Goal: Information Seeking & Learning: Learn about a topic

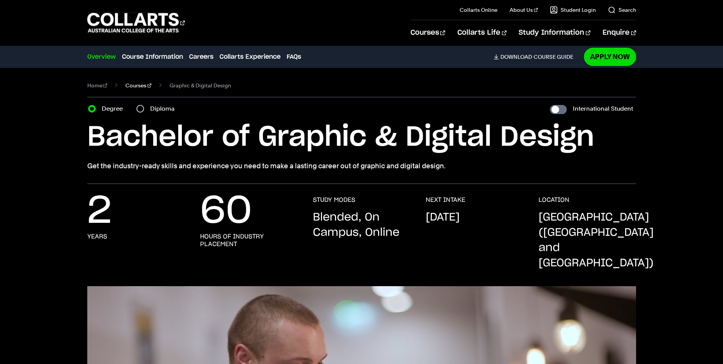
click at [139, 81] on link "Courses" at bounding box center [138, 85] width 26 height 11
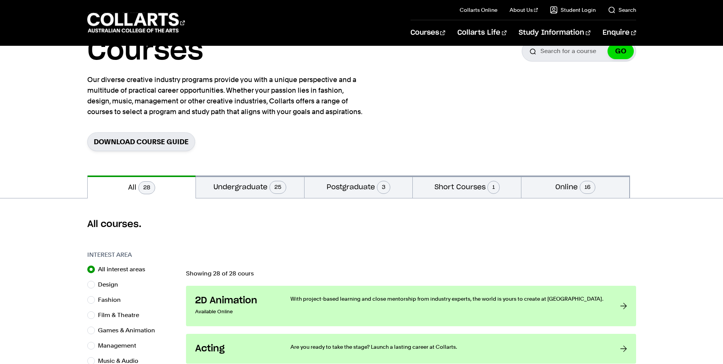
scroll to position [114, 0]
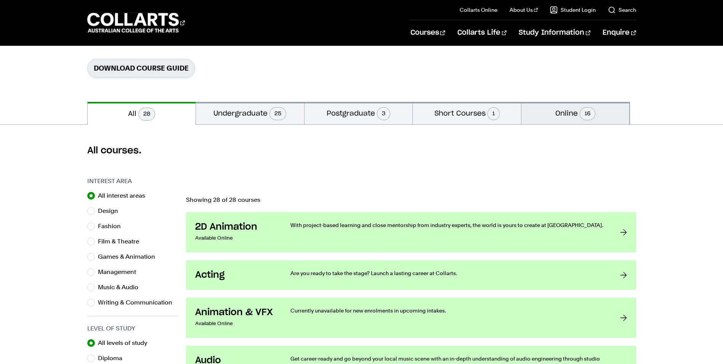
click at [538, 114] on button "Online 16" at bounding box center [576, 113] width 108 height 22
radio input "false"
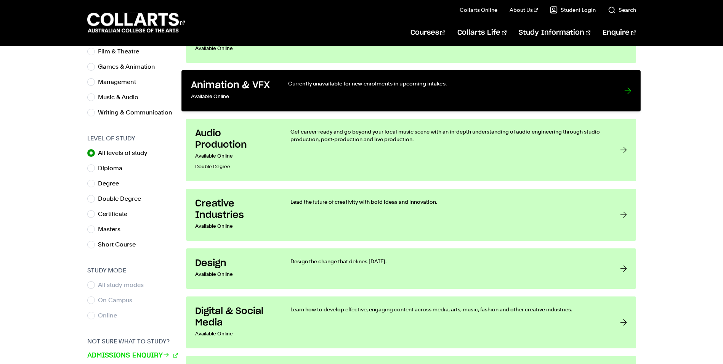
scroll to position [305, 0]
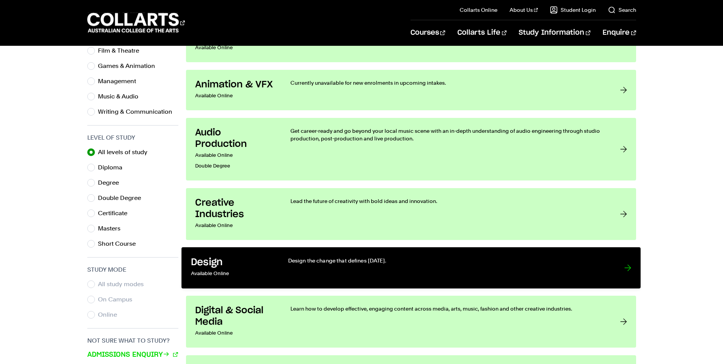
click at [421, 268] on div "Design the change that defines [DATE]." at bounding box center [448, 268] width 321 height 22
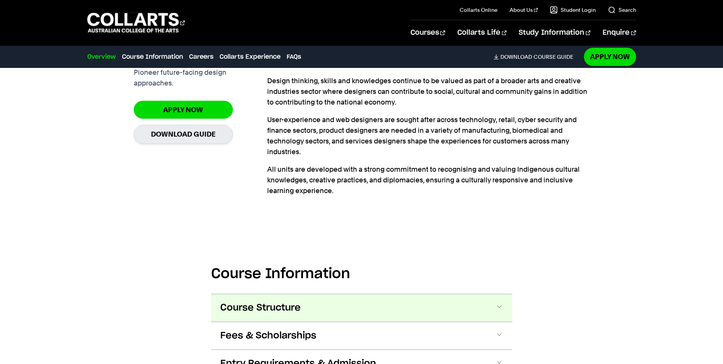
scroll to position [305, 0]
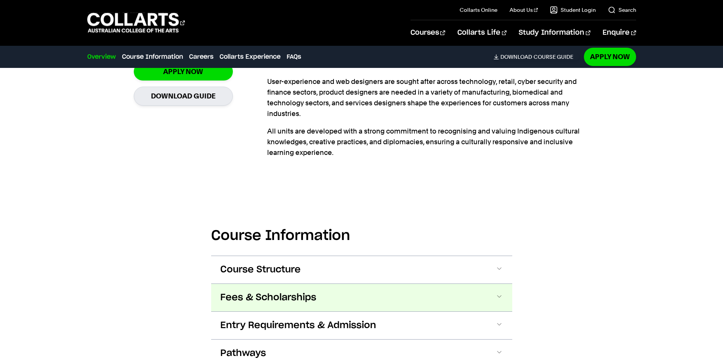
click at [397, 296] on button "Fees & Scholarships" at bounding box center [361, 297] width 301 height 27
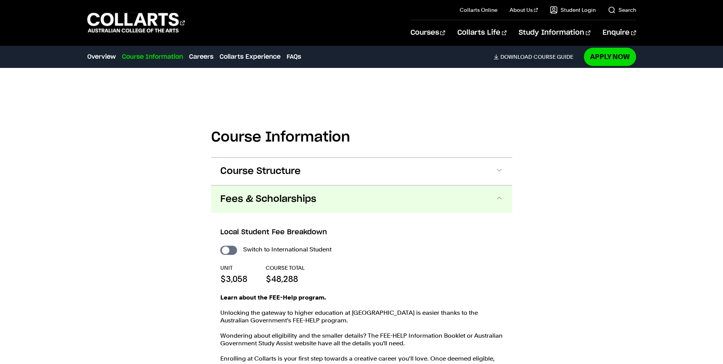
scroll to position [406, 0]
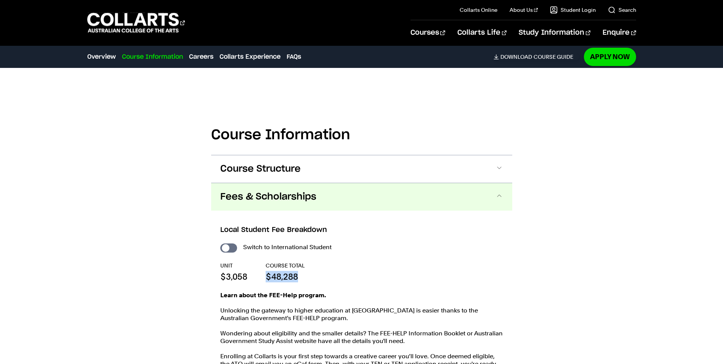
drag, startPoint x: 331, startPoint y: 273, endPoint x: 266, endPoint y: 281, distance: 66.1
click at [266, 281] on div "UNIT $3,058 COURSE TOTAL $48,288" at bounding box center [361, 272] width 283 height 21
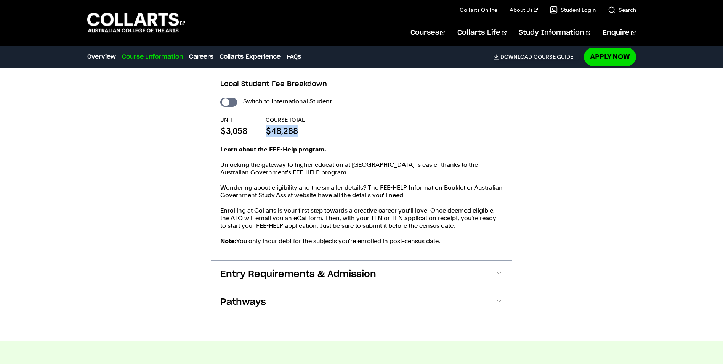
scroll to position [558, 0]
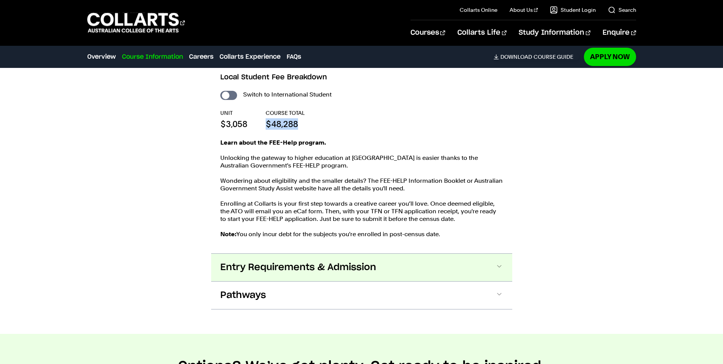
click at [303, 263] on span "Entry Requirements & Admission" at bounding box center [298, 267] width 156 height 12
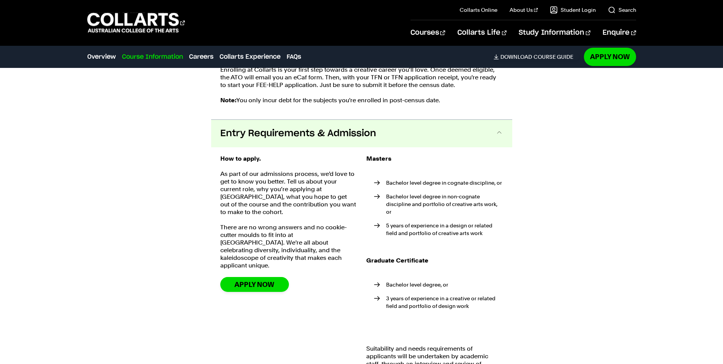
scroll to position [743, 0]
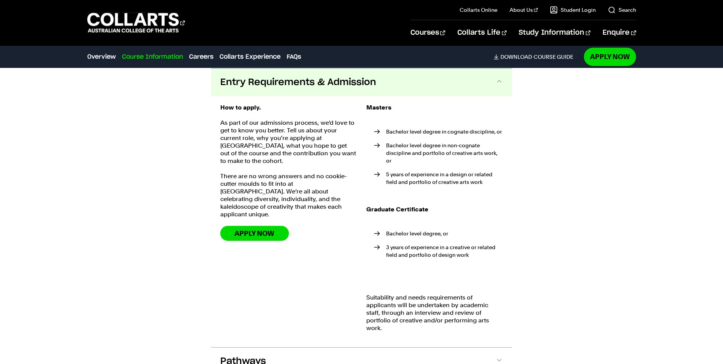
drag, startPoint x: 412, startPoint y: 125, endPoint x: 546, endPoint y: 180, distance: 144.5
click at [546, 180] on div "Course Information Course Structure DETAILED UNIT DESCRIPTOR First Year Trimest…" at bounding box center [362, 76] width 672 height 646
click at [437, 154] on li "Bachelor level degree in non-cognate discipline and portfolio of creative arts …" at bounding box center [438, 152] width 129 height 23
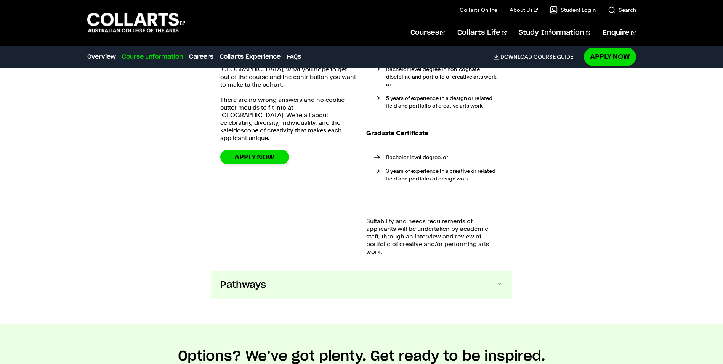
click at [373, 277] on button "Pathways" at bounding box center [361, 284] width 301 height 27
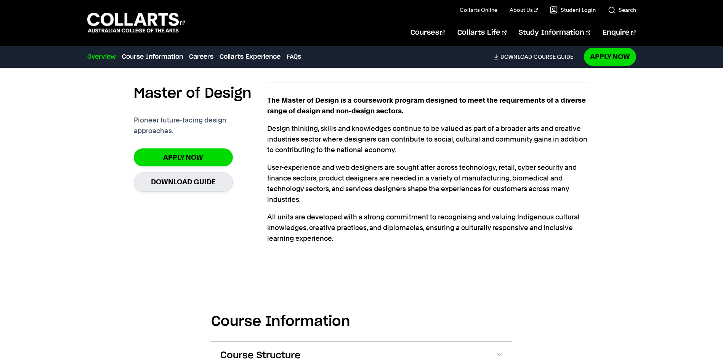
scroll to position [0, 0]
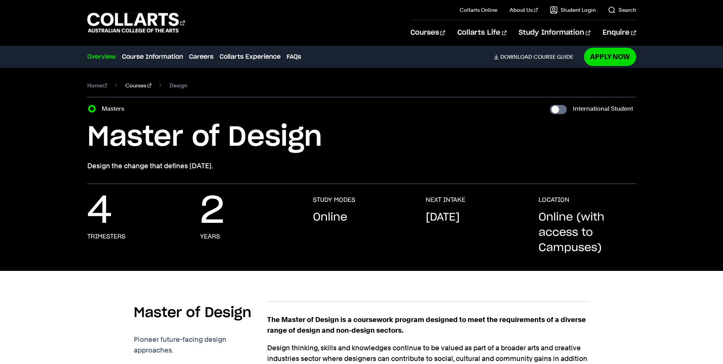
click at [136, 86] on link "Courses" at bounding box center [138, 85] width 26 height 11
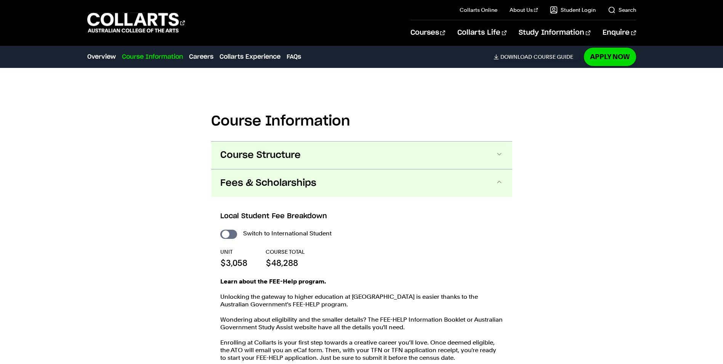
click at [337, 150] on button "Course Structure" at bounding box center [361, 154] width 301 height 27
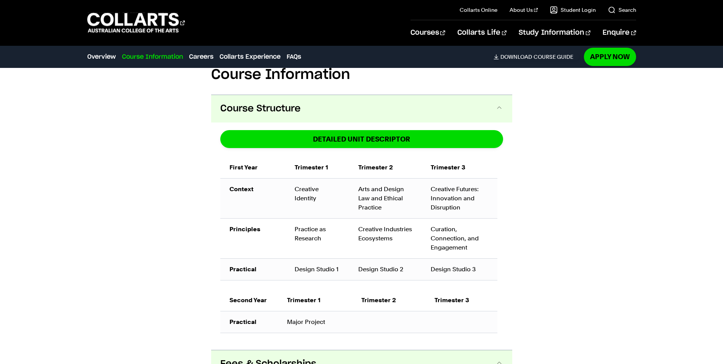
scroll to position [454, 0]
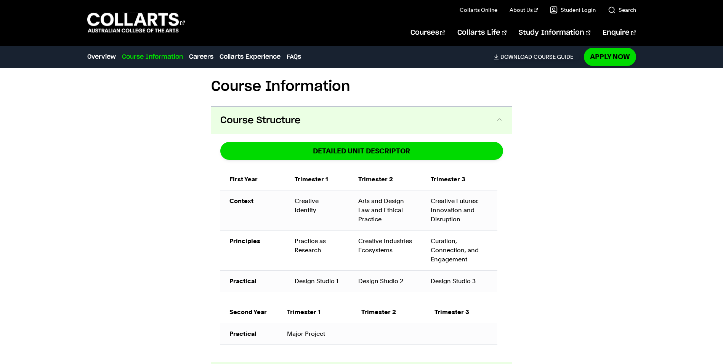
click at [328, 123] on button "Course Structure" at bounding box center [361, 120] width 301 height 27
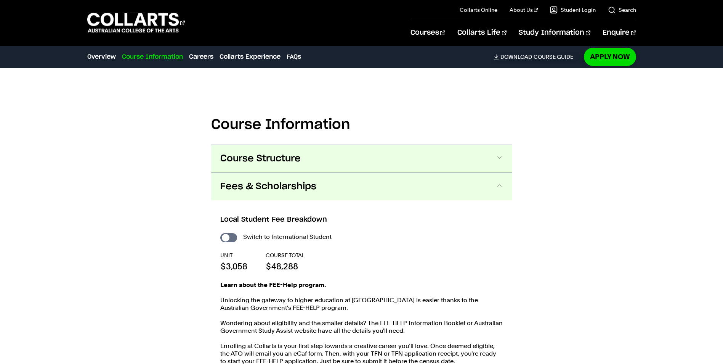
click at [328, 154] on button "Course Structure" at bounding box center [361, 158] width 301 height 27
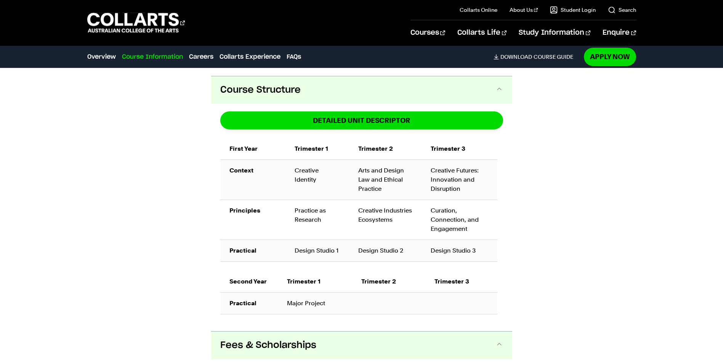
scroll to position [492, 0]
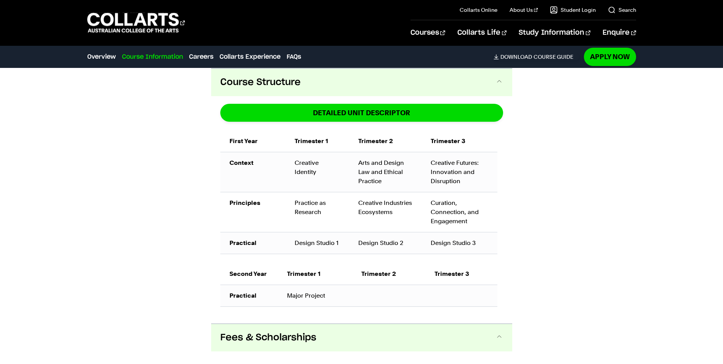
click at [336, 89] on button "Course Structure" at bounding box center [361, 82] width 301 height 27
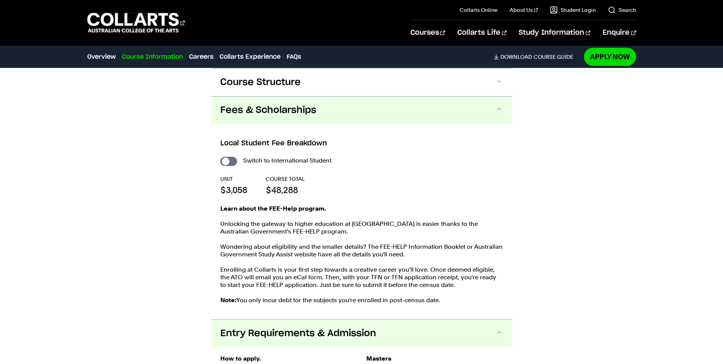
click at [325, 113] on button "Fees & Scholarships" at bounding box center [361, 109] width 301 height 27
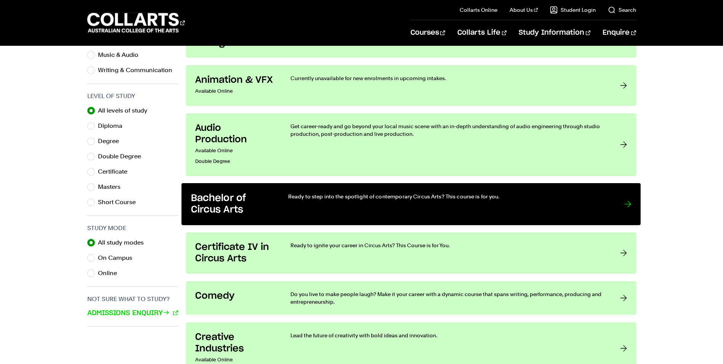
scroll to position [343, 0]
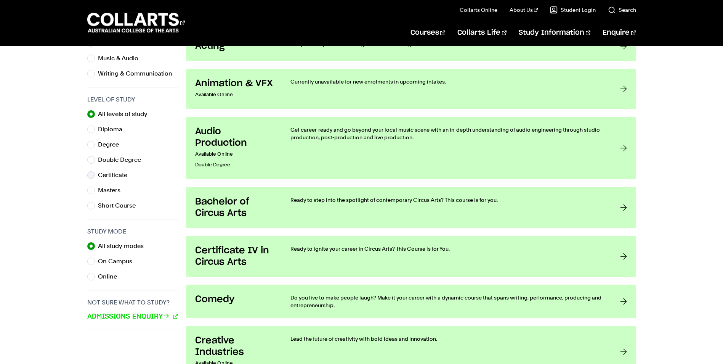
click at [109, 178] on label "Certificate" at bounding box center [115, 175] width 35 height 11
click at [95, 178] on input "Certificate" at bounding box center [91, 175] width 8 height 8
radio input "true"
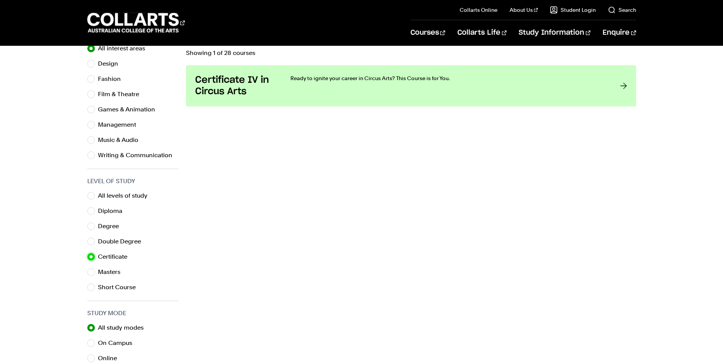
scroll to position [153, 0]
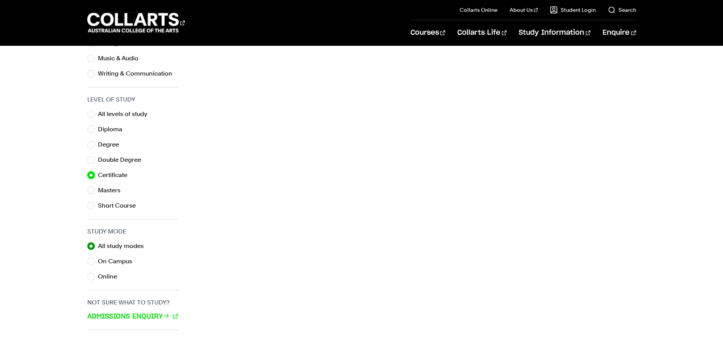
scroll to position [114, 0]
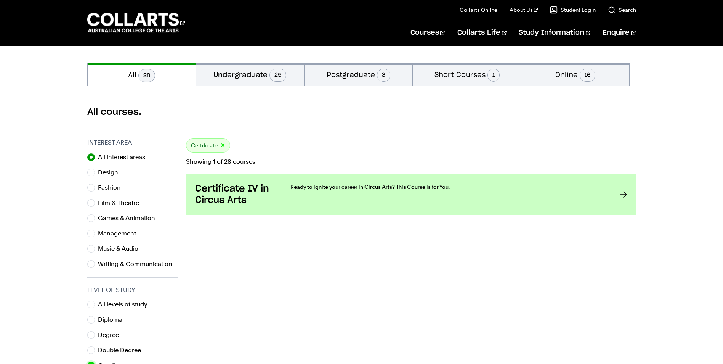
scroll to position [229, 0]
